Goal: Transaction & Acquisition: Purchase product/service

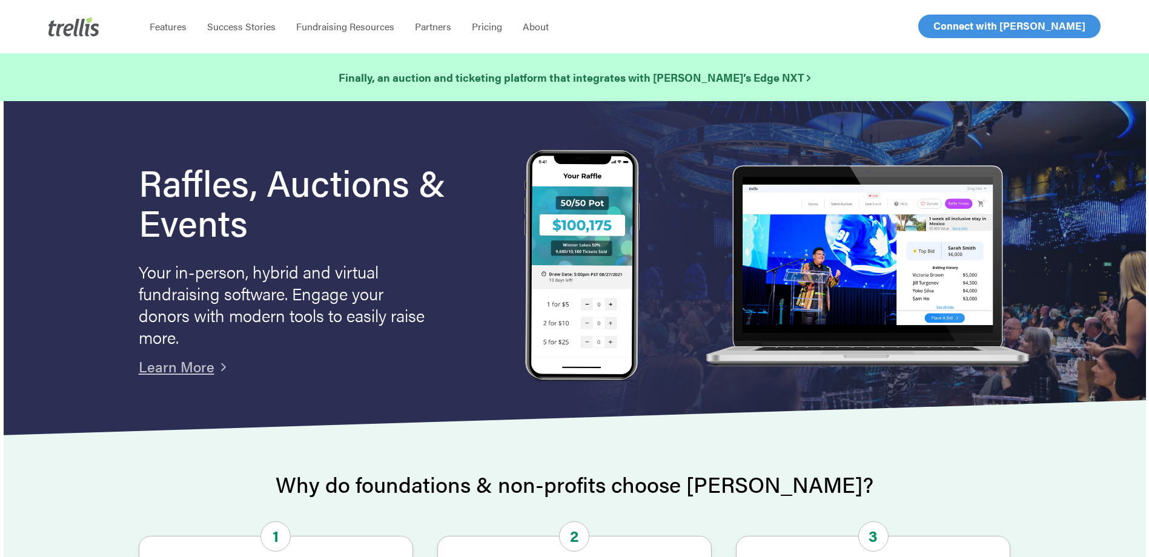
drag, startPoint x: 0, startPoint y: 0, endPoint x: 943, endPoint y: 18, distance: 943.5
click at [943, 18] on link "Log In" at bounding box center [947, 26] width 47 height 22
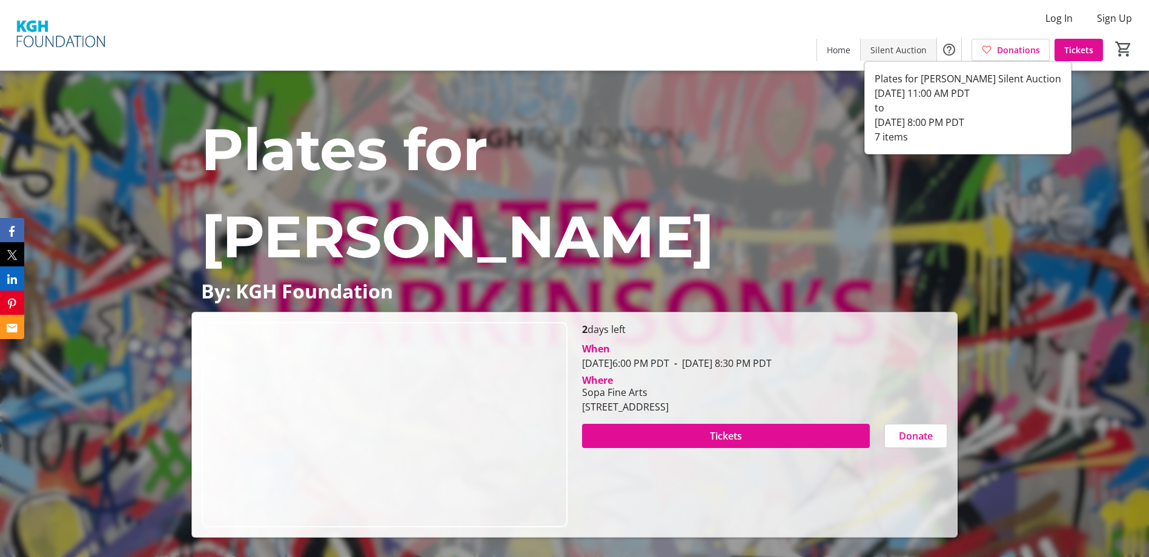
click at [895, 51] on span "Silent Auction" at bounding box center [899, 50] width 56 height 13
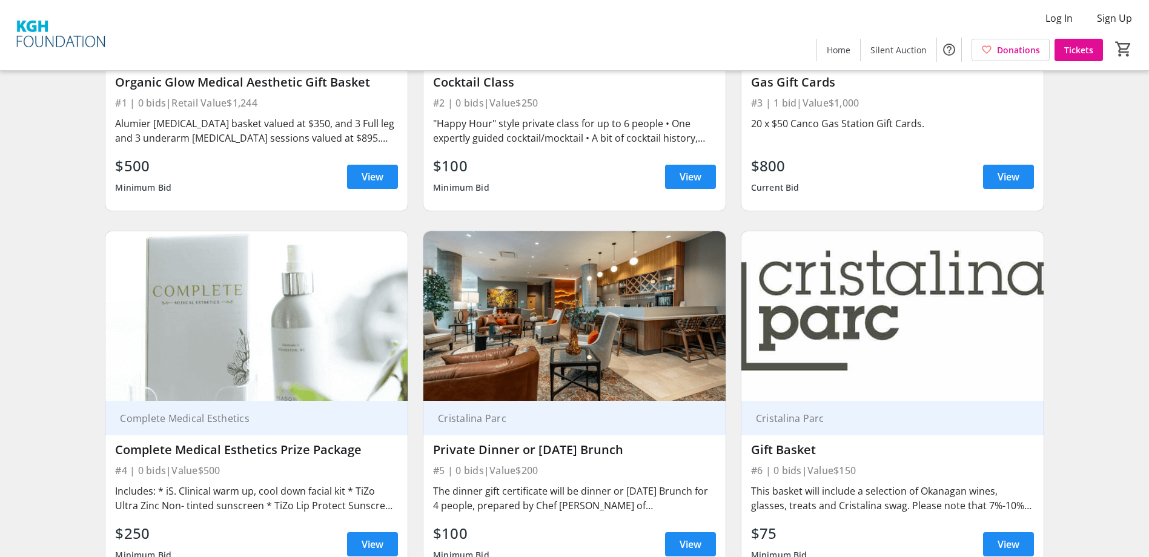
scroll to position [75, 0]
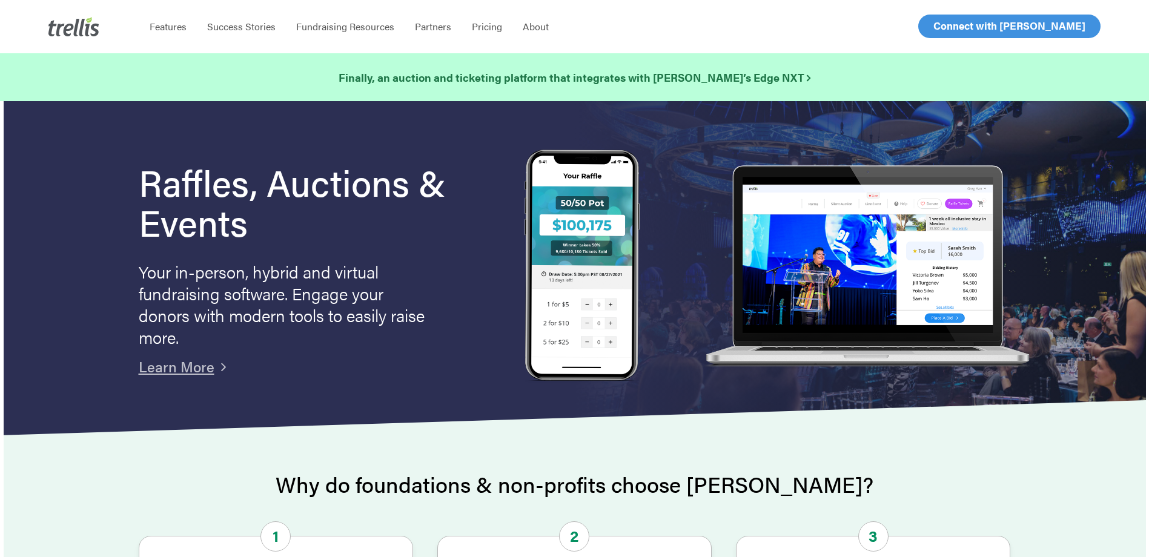
click at [933, 21] on span "Log In" at bounding box center [947, 26] width 29 height 15
click at [938, 32] on span "Log In" at bounding box center [947, 26] width 29 height 15
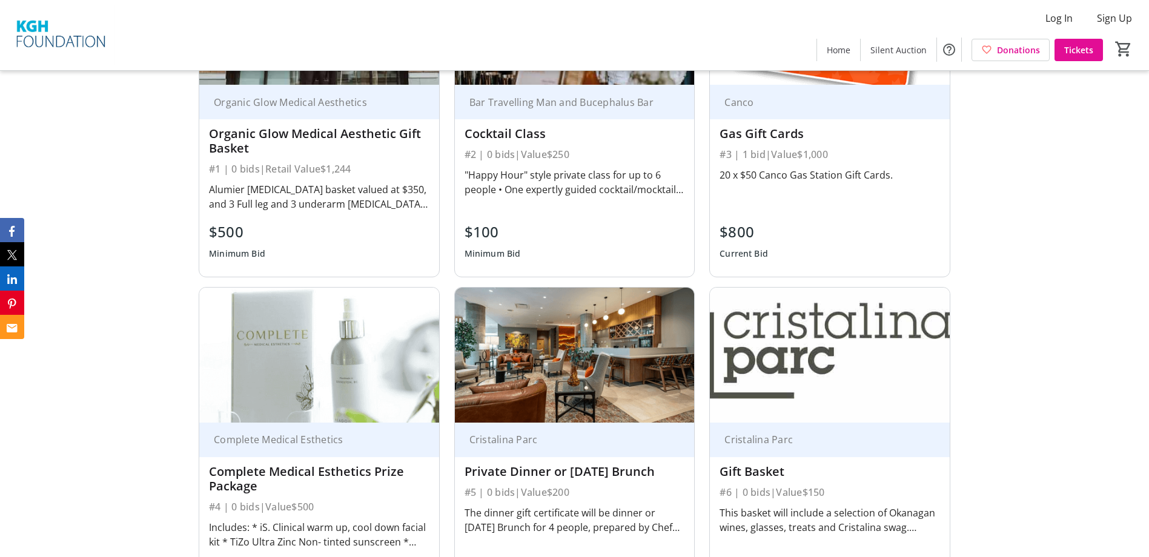
scroll to position [666, 0]
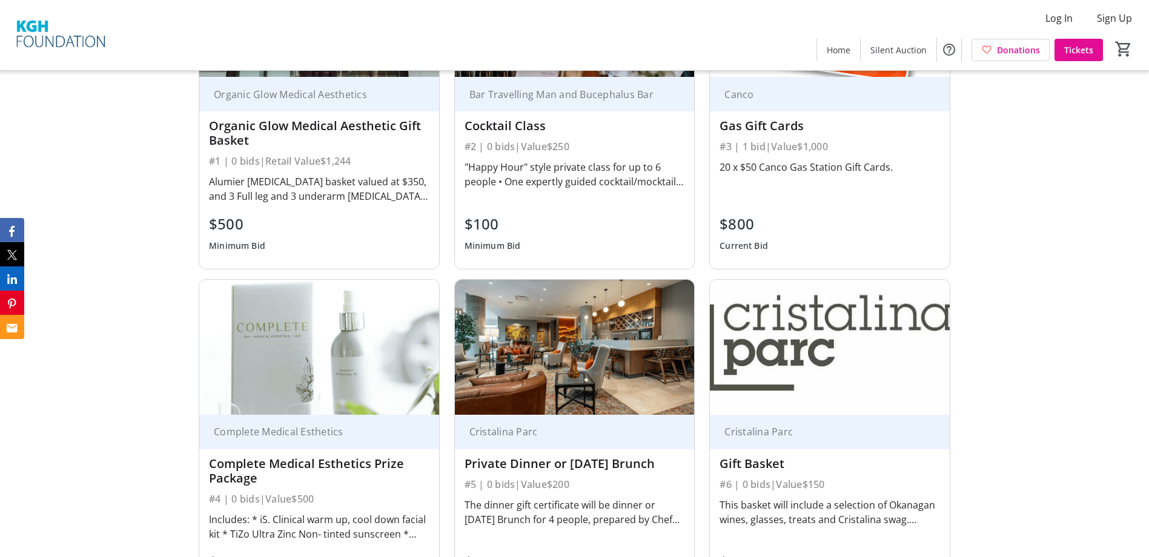
click at [340, 122] on div "Organic Glow Medical Aesthetic Gift Basket" at bounding box center [319, 133] width 221 height 29
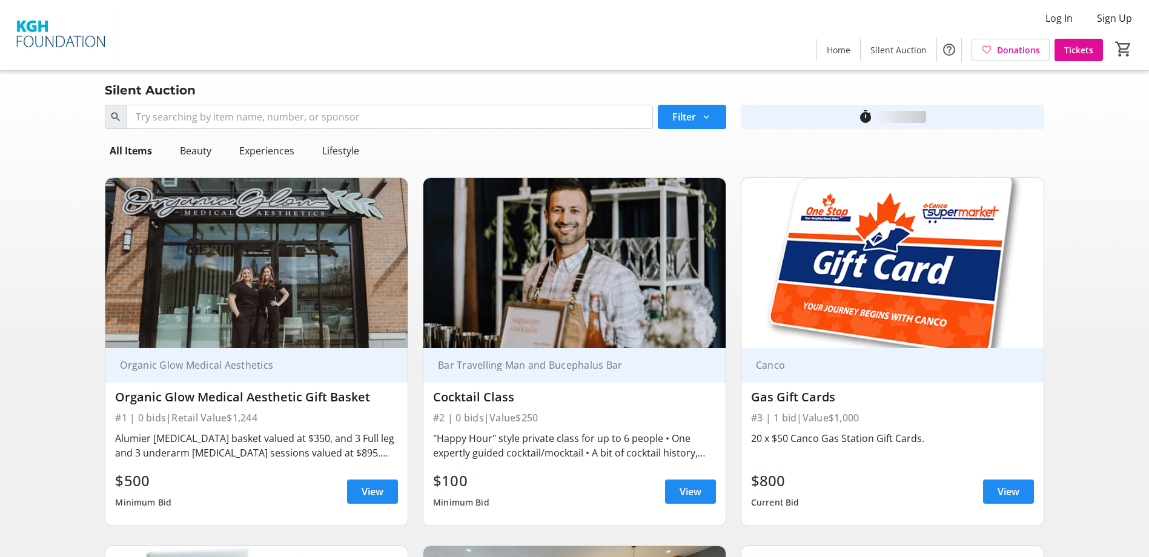
scroll to position [303, 0]
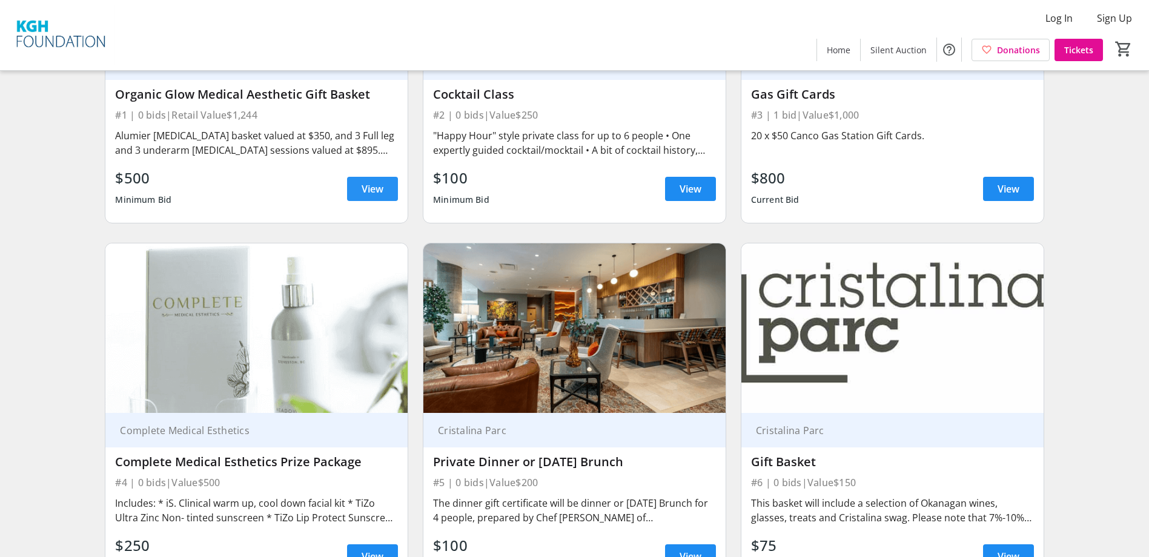
click at [370, 193] on span "View" at bounding box center [373, 189] width 22 height 15
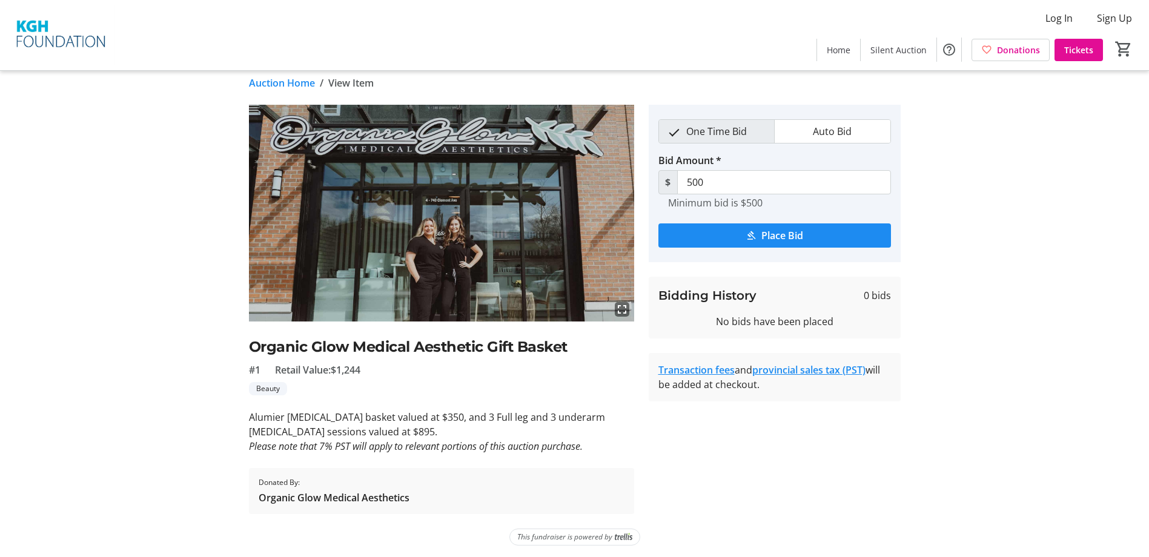
scroll to position [13, 0]
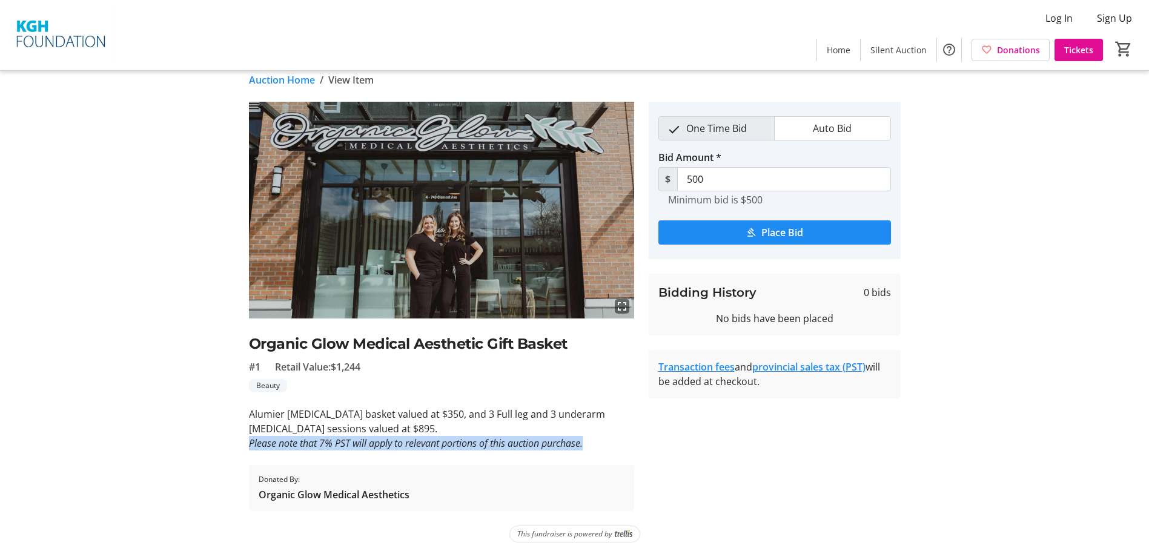
drag, startPoint x: 602, startPoint y: 447, endPoint x: 243, endPoint y: 447, distance: 359.3
click at [243, 447] on tr-auction-item-ui "fullscreen Organic Glow Medical Aesthetic Gift Basket #1 Retail Value: $1,244 B…" at bounding box center [442, 307] width 400 height 410
copy em "Please note that 7% PST will apply to relevant portions of this auction purchas…"
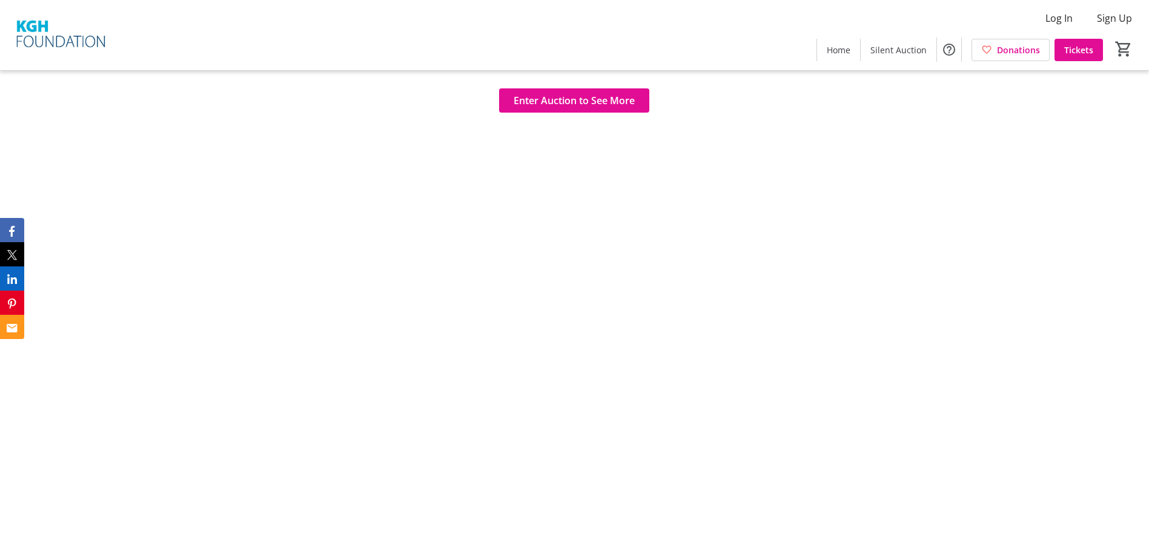
scroll to position [1151, 0]
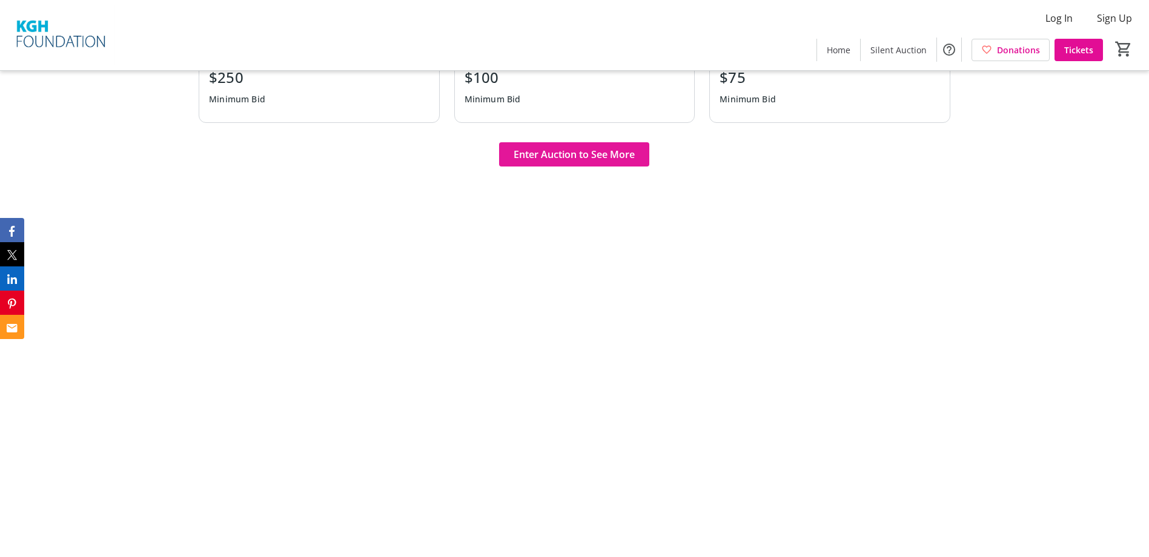
click at [581, 157] on span "Enter Auction to See More" at bounding box center [574, 154] width 121 height 15
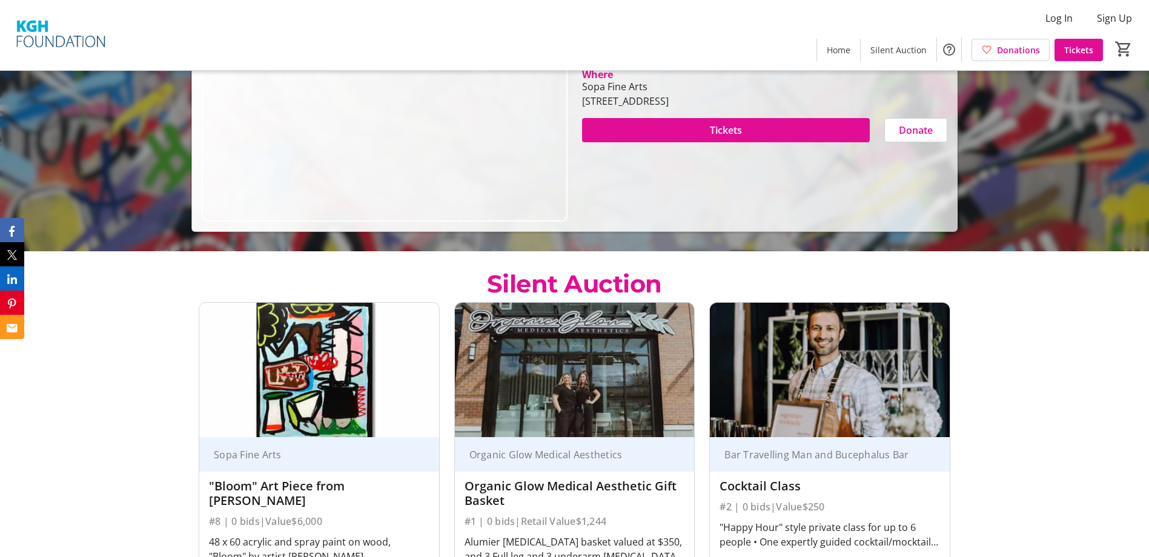
scroll to position [303, 0]
